Goal: Find specific page/section: Find specific page/section

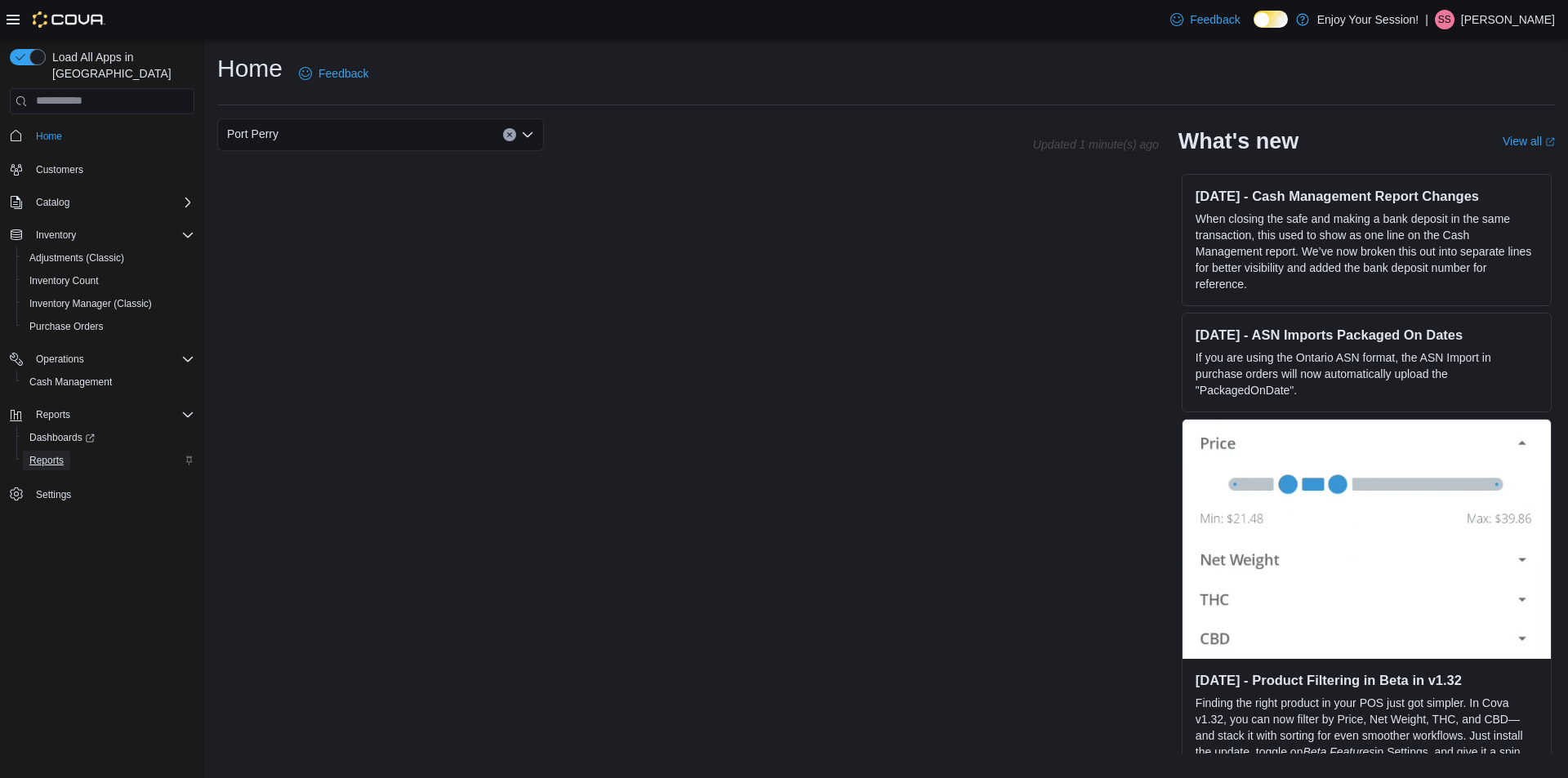
click at [56, 454] on span "Reports" at bounding box center [46, 461] width 34 height 13
